Goal: Transaction & Acquisition: Subscribe to service/newsletter

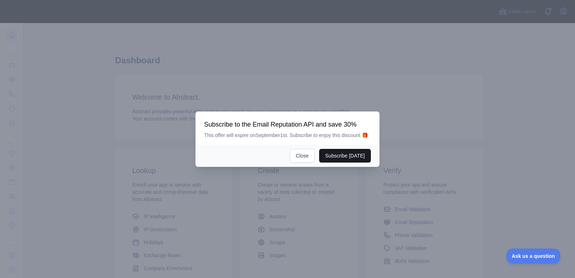
click at [336, 156] on button "Subscribe [DATE]" at bounding box center [345, 156] width 52 height 14
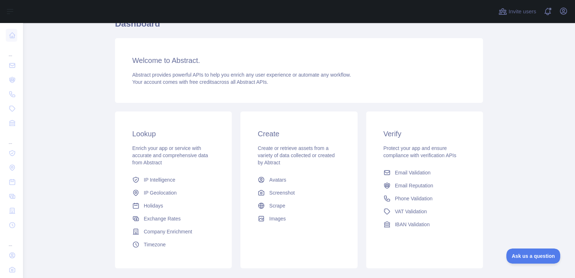
scroll to position [74, 0]
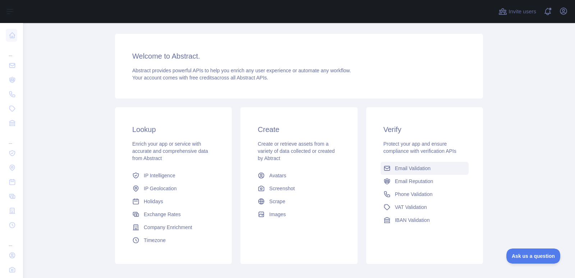
click at [412, 171] on span "Email Validation" at bounding box center [413, 168] width 36 height 7
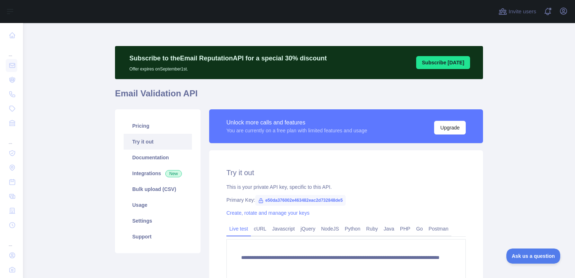
click at [148, 141] on link "Try it out" at bounding box center [158, 142] width 68 height 16
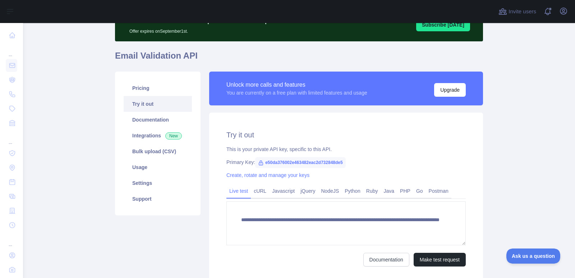
scroll to position [37, 0]
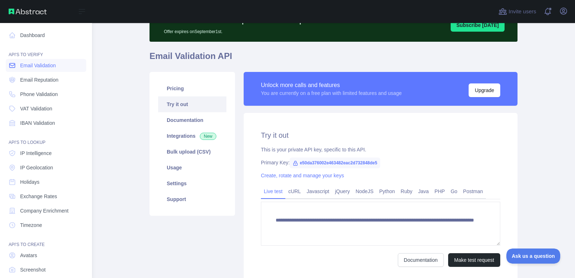
click at [37, 65] on span "Email Validation" at bounding box center [38, 65] width 36 height 7
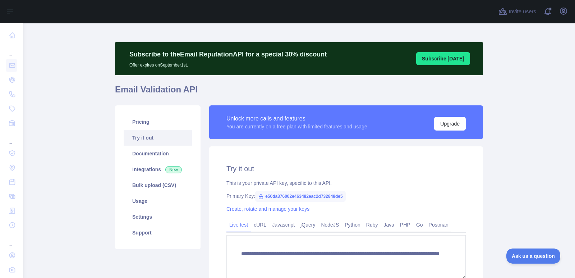
scroll to position [10, 0]
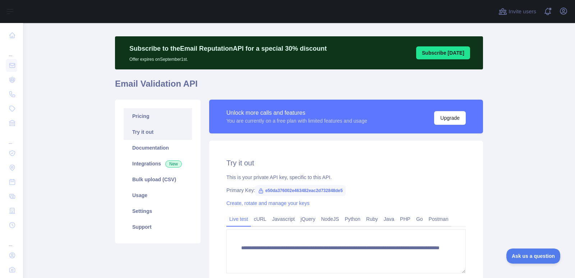
click at [138, 119] on link "Pricing" at bounding box center [158, 116] width 68 height 16
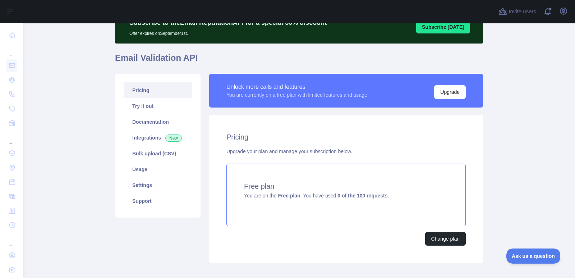
scroll to position [74, 0]
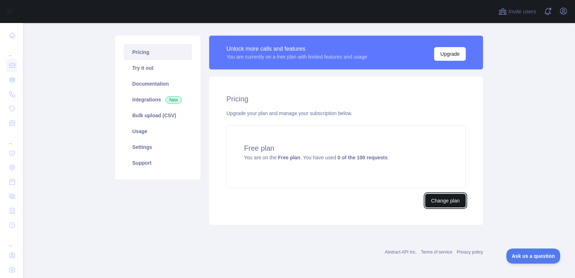
click at [440, 196] on button "Change plan" at bounding box center [445, 201] width 41 height 14
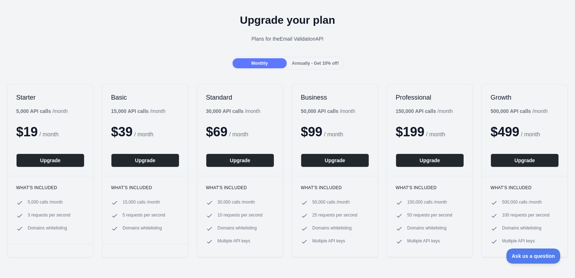
scroll to position [22, 0]
